Goal: Information Seeking & Learning: Learn about a topic

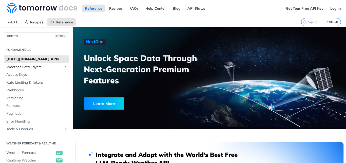
click at [41, 66] on span "Weather Data Layers" at bounding box center [34, 66] width 56 height 5
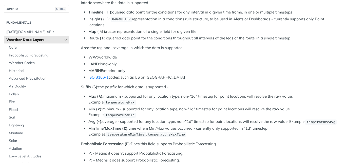
scroll to position [285, 0]
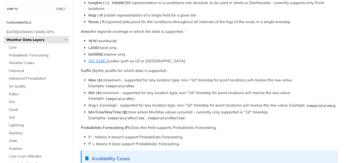
drag, startPoint x: 342, startPoint y: 78, endPoint x: 294, endPoint y: 128, distance: 69.4
click at [342, 83] on article "Weather Data Layers Layer Subscriptions With more than 80 different data fields…" at bounding box center [209, 123] width 273 height 760
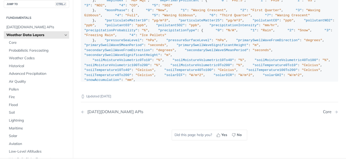
scroll to position [640, 0]
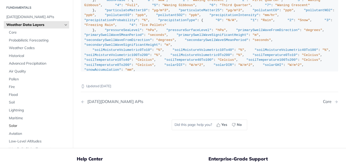
click at [13, 127] on span "Solar" at bounding box center [38, 125] width 59 height 5
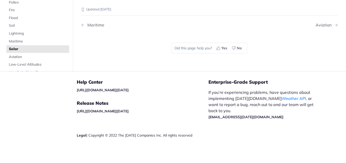
scroll to position [183, 0]
click at [48, 49] on span "Solar" at bounding box center [38, 48] width 59 height 5
